Goal: Navigation & Orientation: Find specific page/section

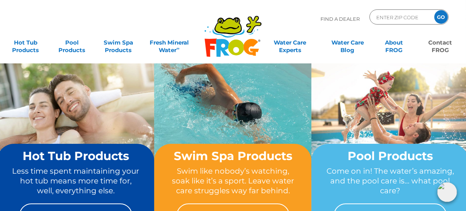
click at [441, 45] on link "Contact FROG" at bounding box center [440, 42] width 36 height 15
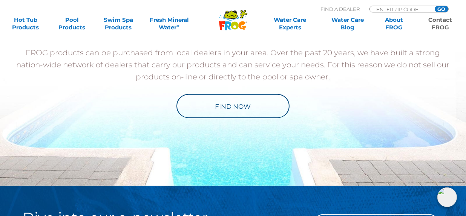
scroll to position [898, 0]
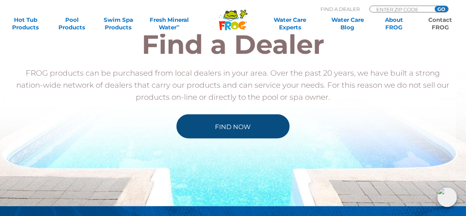
click at [276, 128] on link "Find Now" at bounding box center [233, 127] width 113 height 24
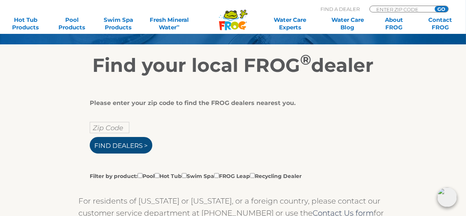
scroll to position [102, 0]
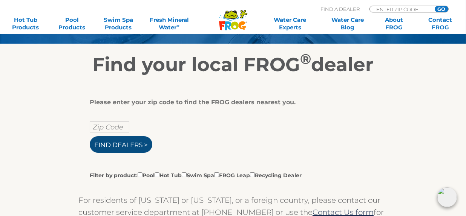
click at [142, 146] on input "Find Dealers >" at bounding box center [121, 145] width 63 height 17
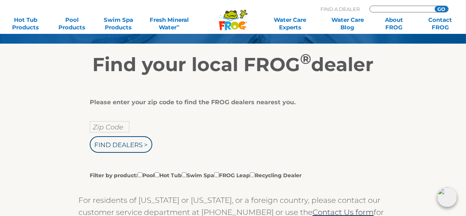
type input "ENTER ZIP CODE"
click at [111, 126] on input "text" at bounding box center [110, 126] width 40 height 11
type input "10001"
click at [90, 137] on input "Find Dealers >" at bounding box center [121, 145] width 63 height 17
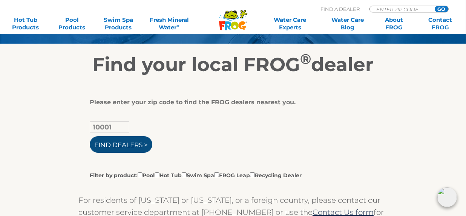
click at [112, 141] on input "Find Dealers >" at bounding box center [121, 145] width 63 height 17
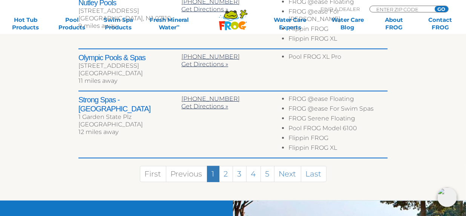
scroll to position [508, 0]
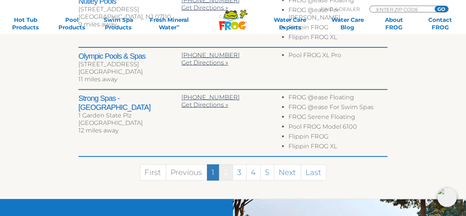
click at [224, 165] on link "2" at bounding box center [226, 173] width 14 height 16
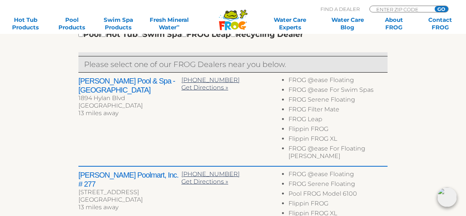
scroll to position [278, 0]
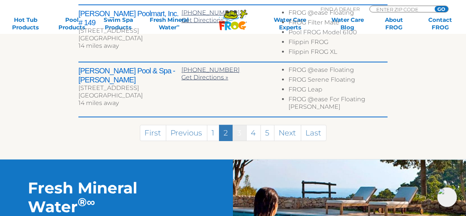
click at [235, 125] on link "3" at bounding box center [240, 133] width 14 height 16
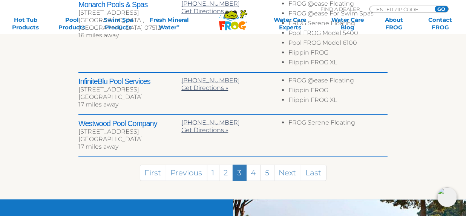
scroll to position [484, 0]
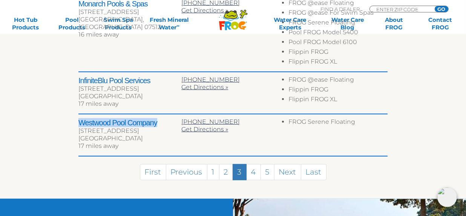
drag, startPoint x: 77, startPoint y: 122, endPoint x: 160, endPoint y: 114, distance: 83.4
copy h2 "Westwood Pool Company"
